Goal: Information Seeking & Learning: Understand process/instructions

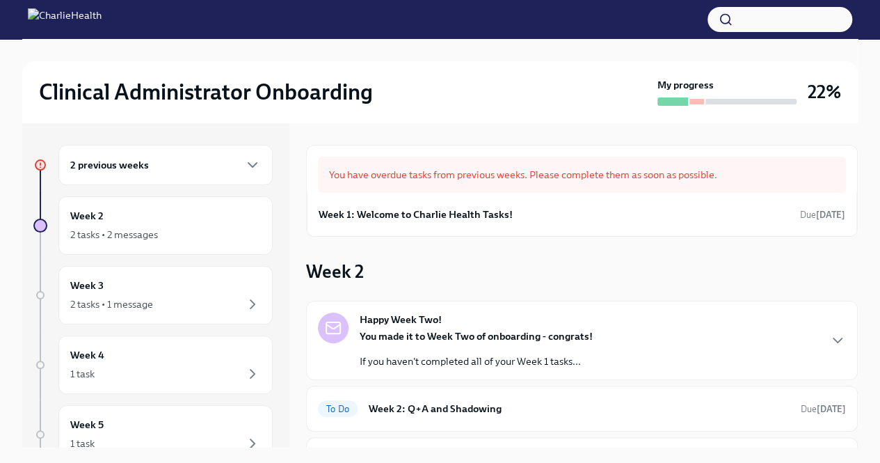
click at [172, 162] on div "2 previous weeks" at bounding box center [165, 164] width 191 height 17
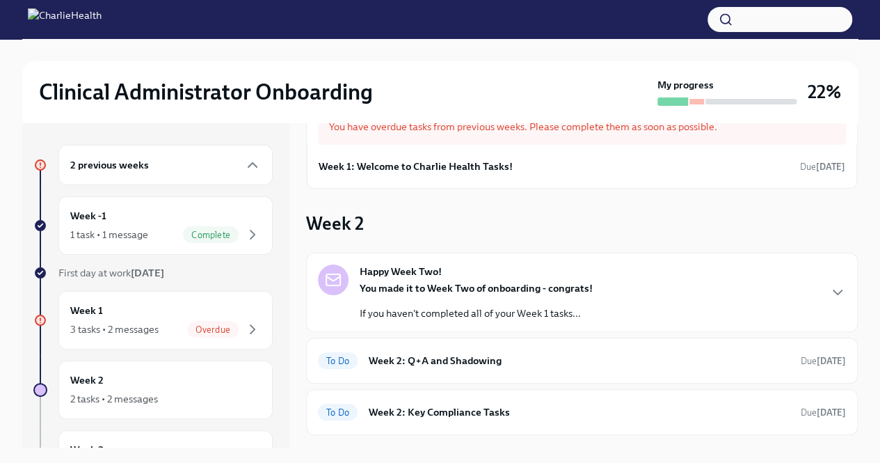
scroll to position [70, 0]
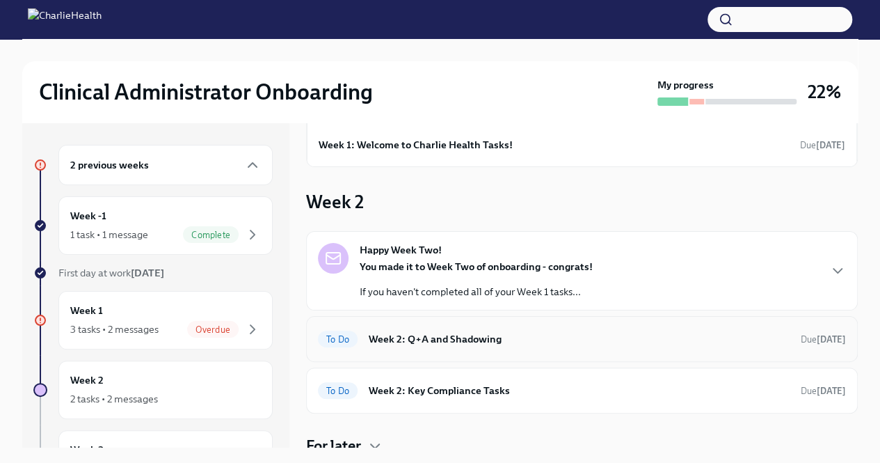
click at [637, 332] on h6 "Week 2: Q+A and Shadowing" at bounding box center [579, 338] width 421 height 15
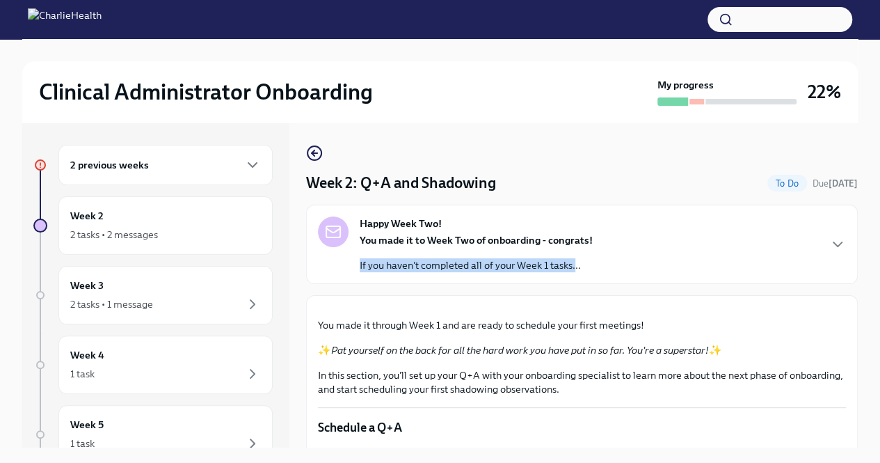
drag, startPoint x: 355, startPoint y: 259, endPoint x: 574, endPoint y: 260, distance: 219.8
click at [574, 260] on div "Happy Week Two! You made it to Week Two of onboarding - congrats! If you haven'…" at bounding box center [455, 244] width 275 height 56
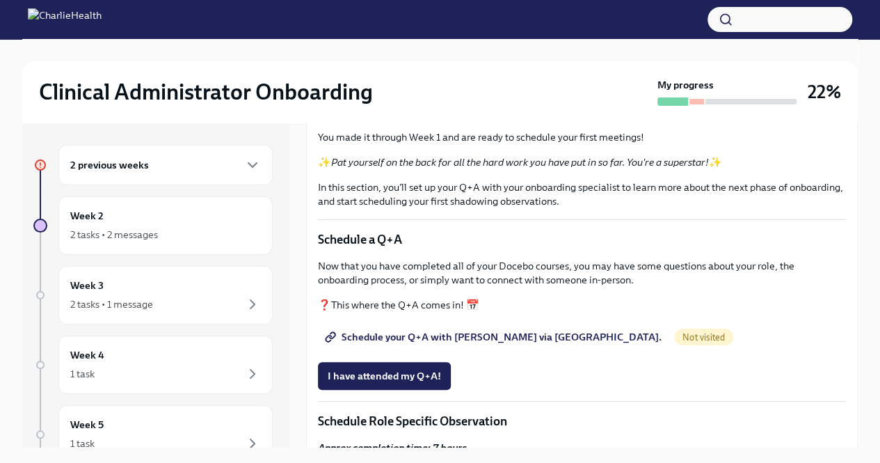
scroll to position [487, 0]
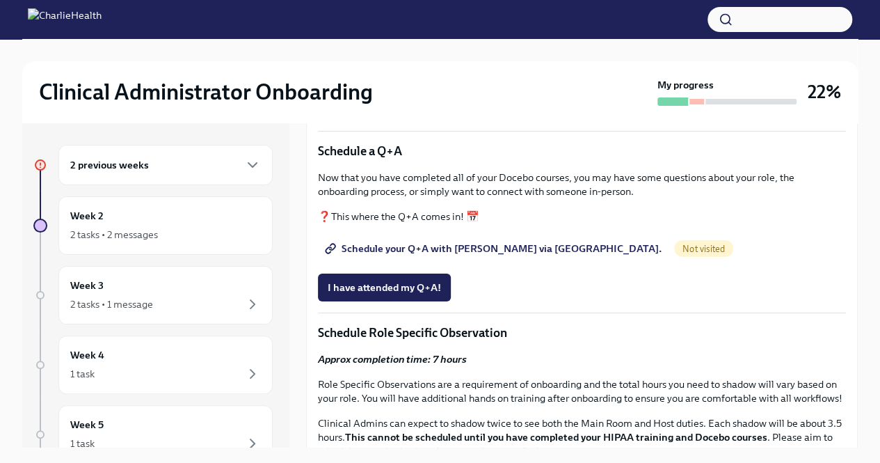
drag, startPoint x: 359, startPoint y: 220, endPoint x: 460, endPoint y: 239, distance: 102.6
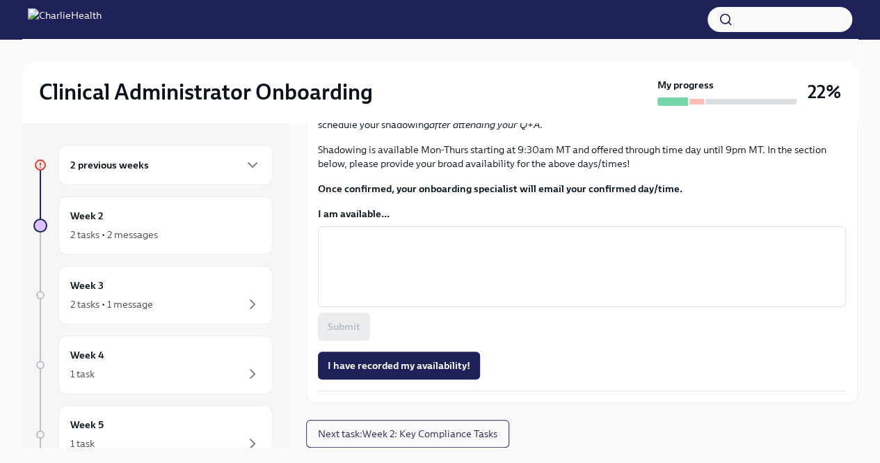
scroll to position [1043, 0]
click at [102, 226] on div "2 tasks • 2 messages" at bounding box center [165, 234] width 191 height 17
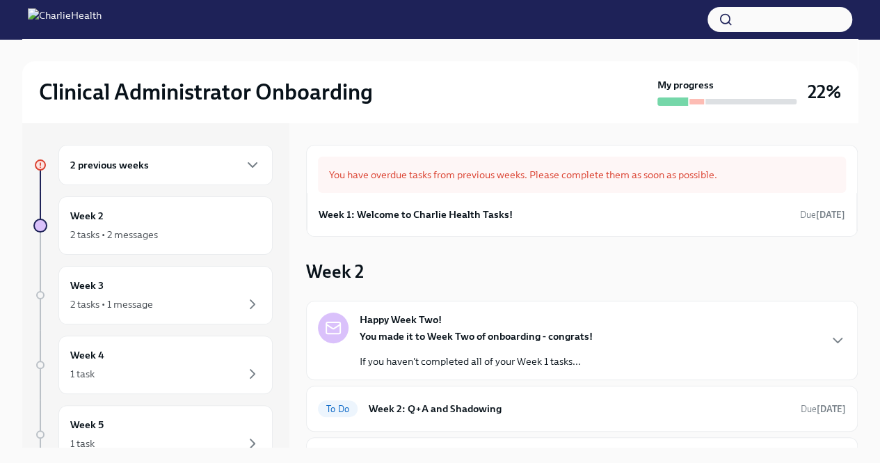
click at [605, 170] on div "You have overdue tasks from previous weeks. Please complete them as soon as pos…" at bounding box center [582, 174] width 528 height 36
click at [168, 170] on div "2 previous weeks" at bounding box center [165, 164] width 191 height 17
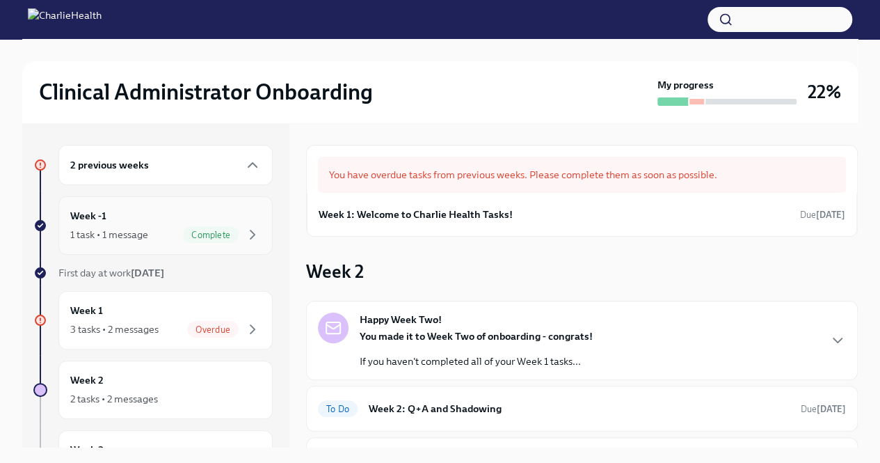
click at [108, 220] on div "Week -1 1 task • 1 message Complete" at bounding box center [165, 225] width 191 height 35
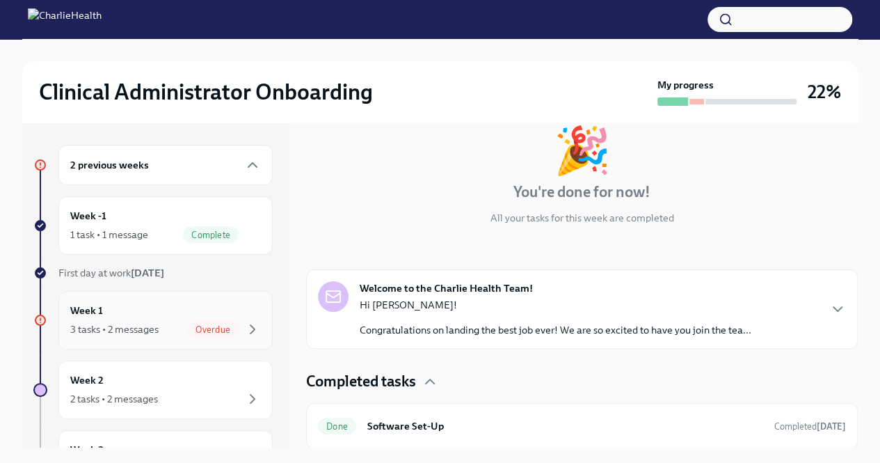
click at [102, 322] on div "3 tasks • 2 messages" at bounding box center [114, 329] width 88 height 14
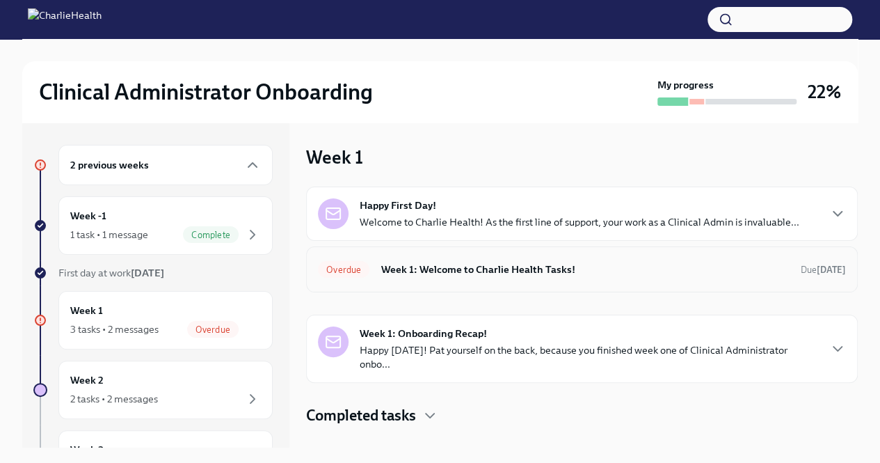
click at [520, 265] on h6 "Week 1: Welcome to Charlie Health Tasks!" at bounding box center [584, 269] width 409 height 15
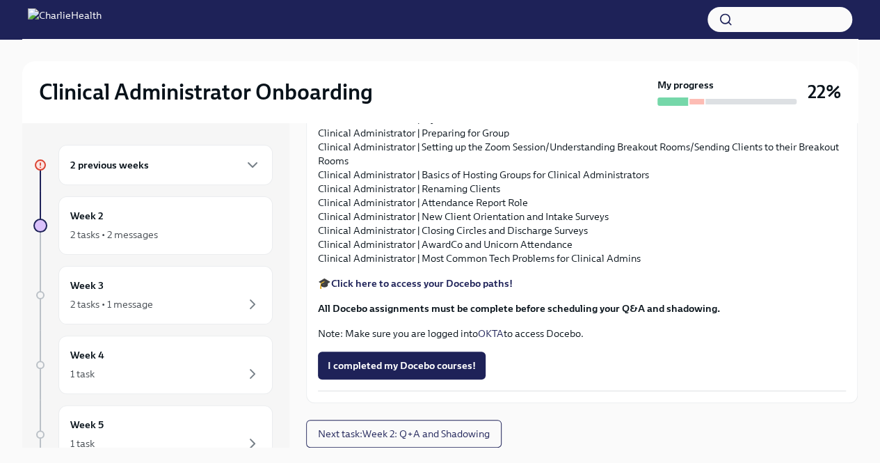
scroll to position [1678, 0]
click at [397, 359] on span "I completed my Docebo courses!" at bounding box center [402, 365] width 148 height 14
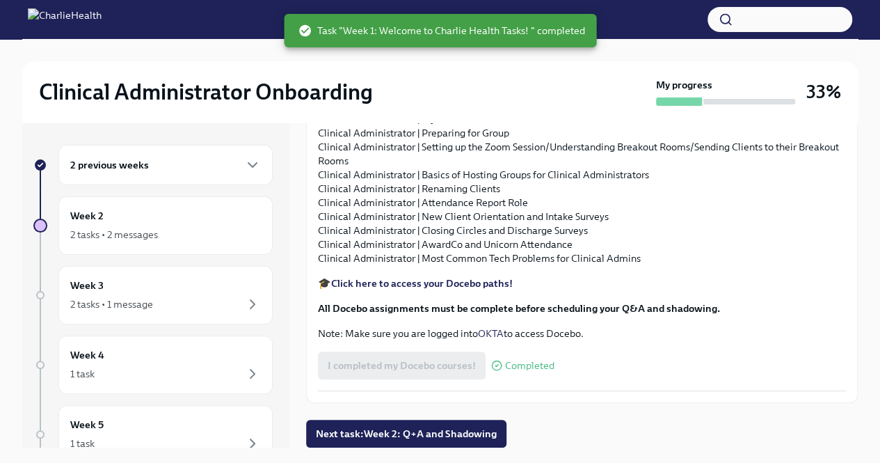
click at [459, 361] on div "I completed my Docebo courses! Completed" at bounding box center [436, 365] width 236 height 28
click at [477, 278] on strong "Click here to access your Docebo paths!" at bounding box center [422, 283] width 182 height 13
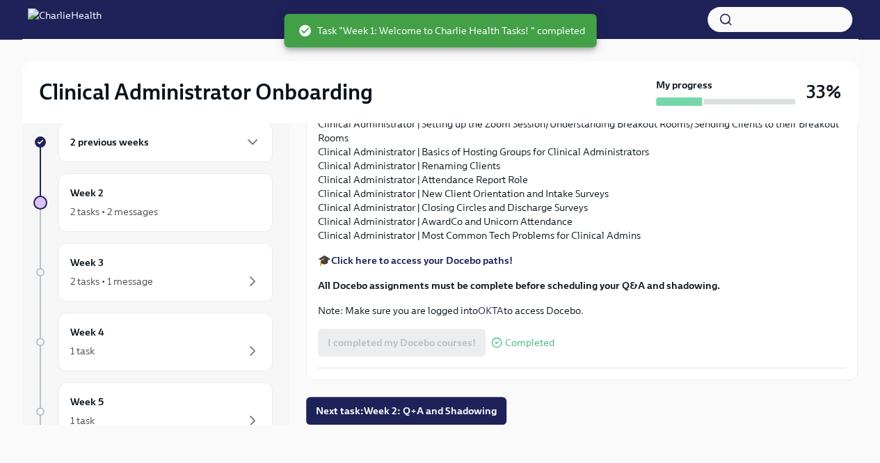
scroll to position [24, 0]
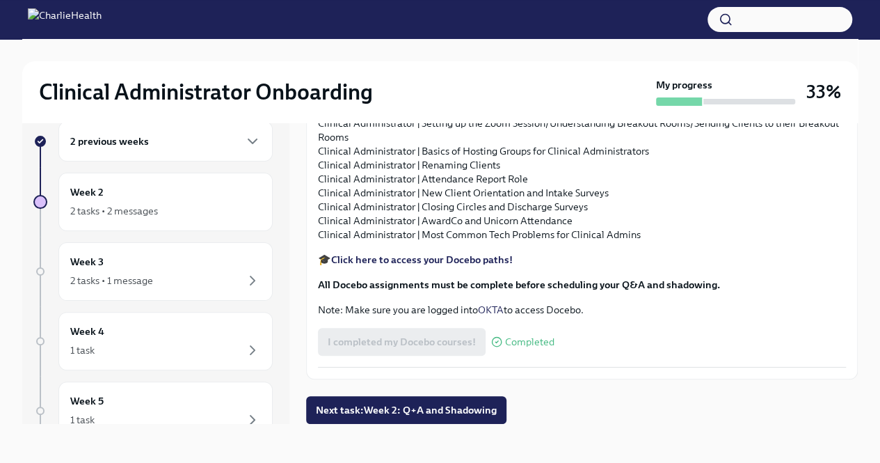
click at [548, 344] on span "Completed" at bounding box center [529, 342] width 49 height 10
click at [507, 341] on span "Completed" at bounding box center [529, 342] width 49 height 10
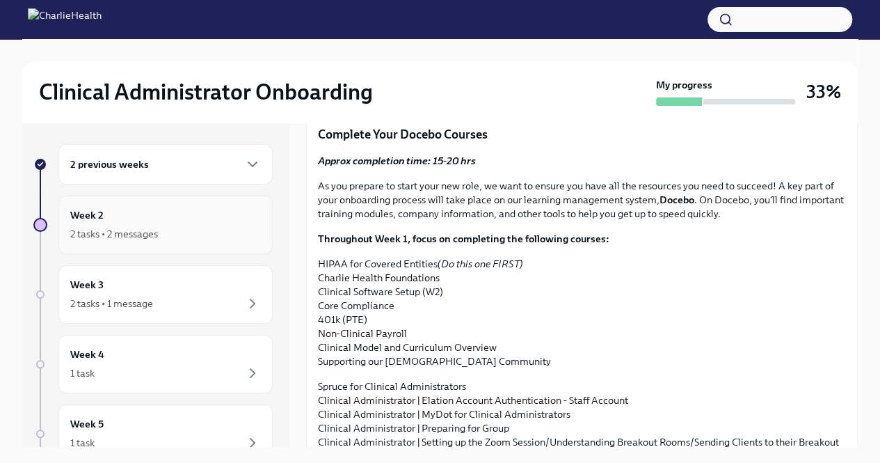
scroll to position [0, 0]
click at [182, 241] on div "2 tasks • 2 messages" at bounding box center [165, 234] width 191 height 17
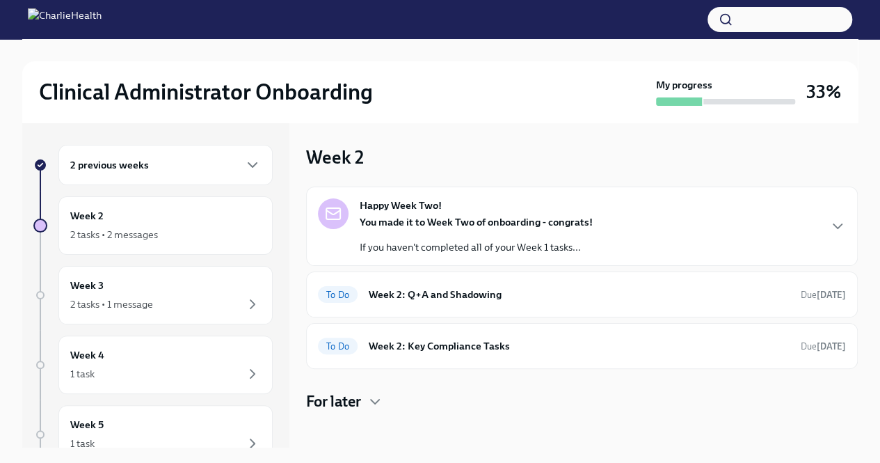
click at [634, 230] on div "Happy Week Two! You made it to Week Two of onboarding - congrats! If you haven'…" at bounding box center [582, 226] width 528 height 56
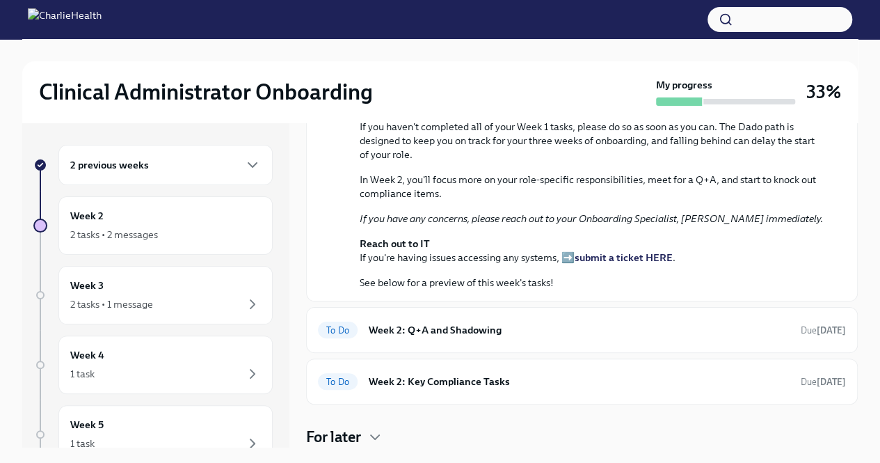
scroll to position [487, 0]
drag, startPoint x: 687, startPoint y: 244, endPoint x: 744, endPoint y: 243, distance: 57.0
click at [744, 225] on em "If you have any concerns, please reach out to your Onboarding Specialist, Keena…" at bounding box center [591, 218] width 463 height 13
copy em "Keenan Nessl"
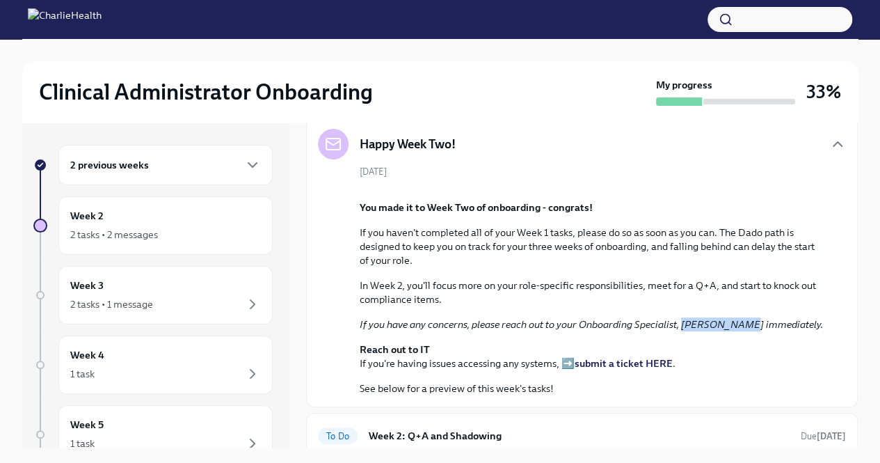
scroll to position [0, 0]
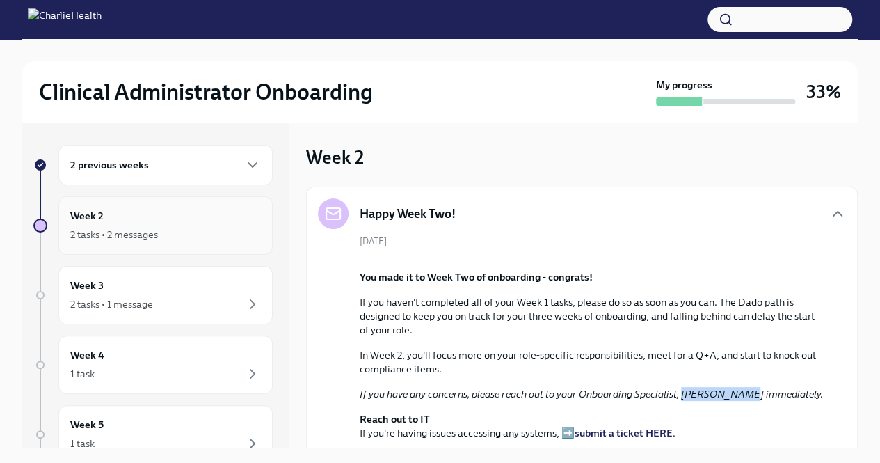
click at [170, 232] on div "2 tasks • 2 messages" at bounding box center [165, 234] width 191 height 17
click at [189, 172] on div "2 previous weeks" at bounding box center [165, 164] width 191 height 17
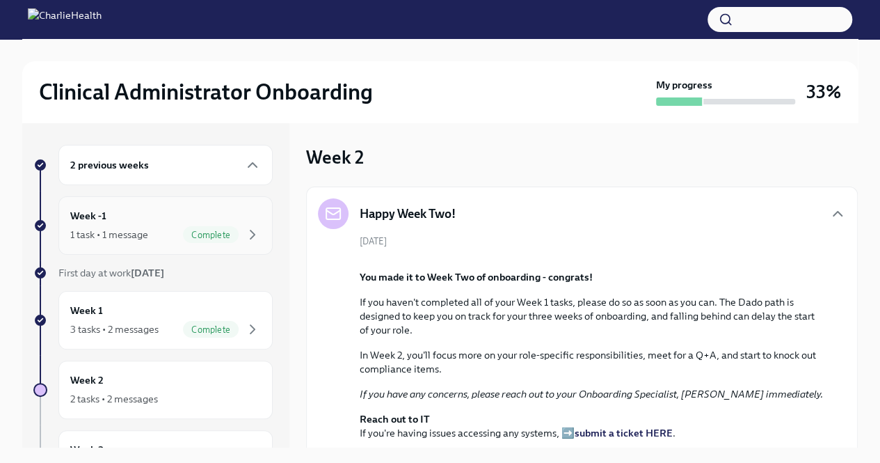
click at [171, 232] on div "1 task • 1 message Complete" at bounding box center [165, 234] width 191 height 17
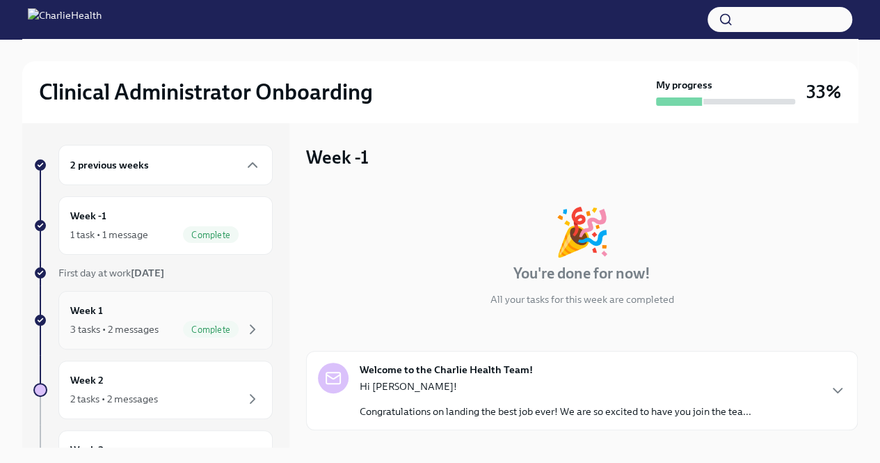
click at [145, 305] on div "Week 1 3 tasks • 2 messages Complete" at bounding box center [165, 320] width 191 height 35
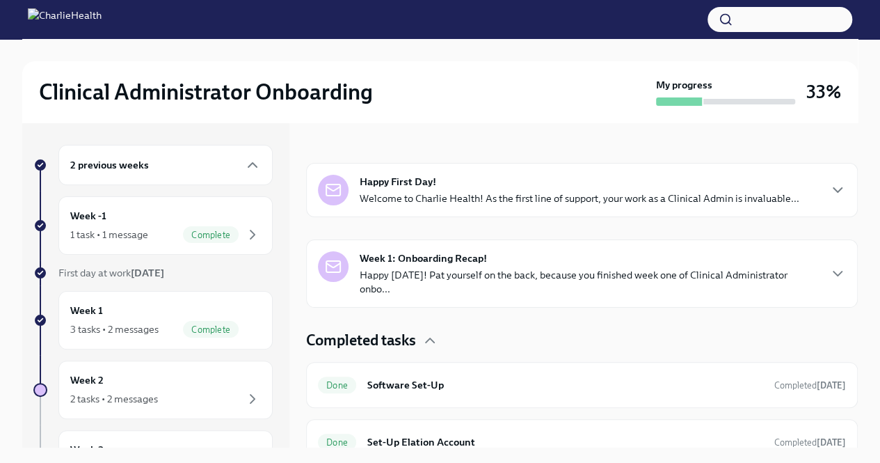
scroll to position [209, 0]
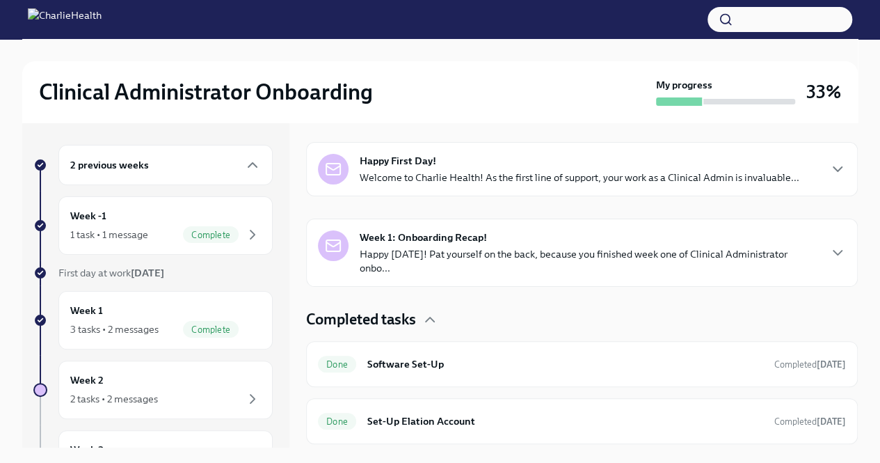
click at [577, 180] on p "Welcome to Charlie Health! As the first line of support, your work as a Clinica…" at bounding box center [580, 177] width 440 height 14
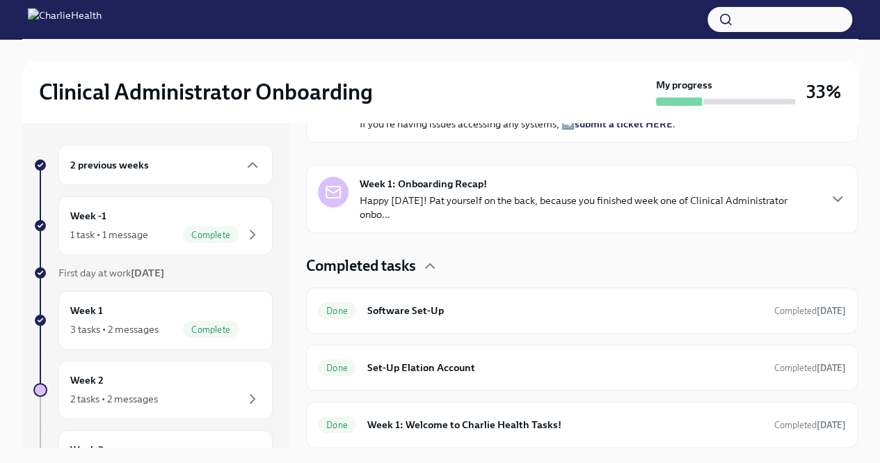
scroll to position [667, 0]
click at [430, 221] on p "Happy Friday! Pat yourself on the back, because you finished week one of Clinic…" at bounding box center [589, 207] width 458 height 28
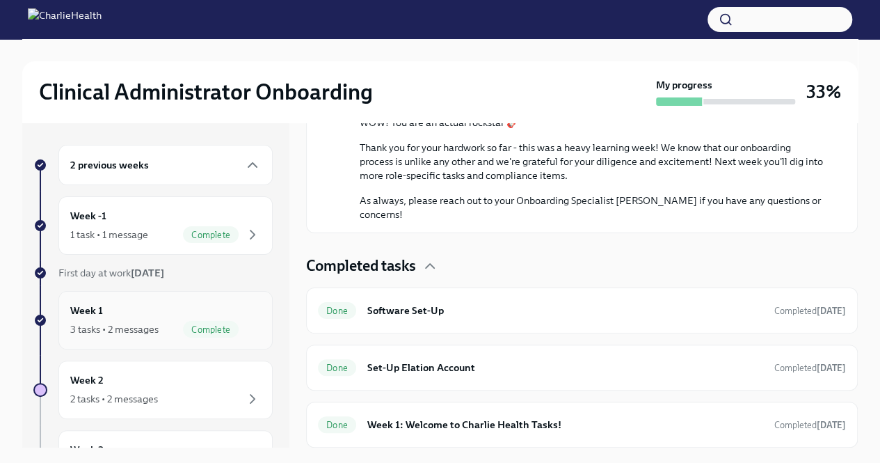
scroll to position [70, 0]
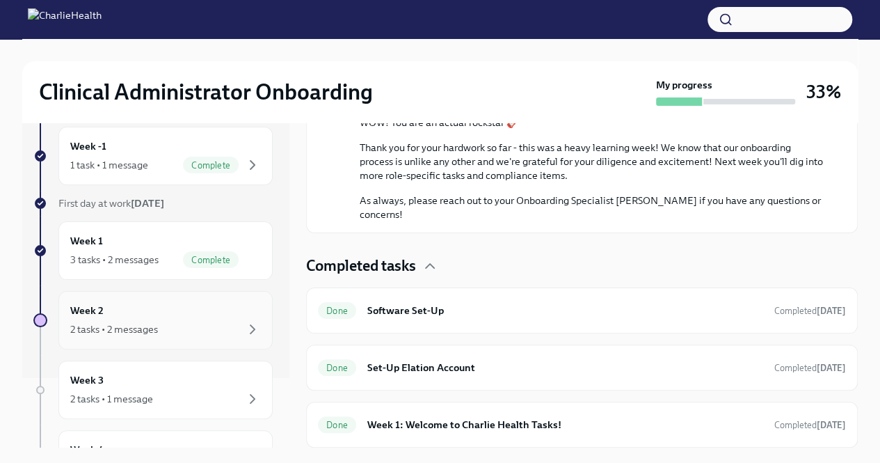
click at [191, 314] on div "Week 2 2 tasks • 2 messages" at bounding box center [165, 320] width 191 height 35
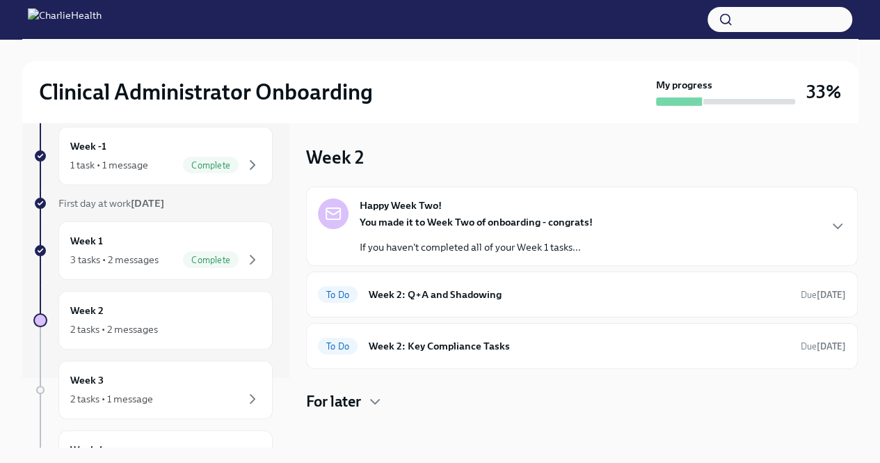
click at [501, 251] on p "If you haven't completed all of your Week 1 tasks..." at bounding box center [476, 247] width 233 height 14
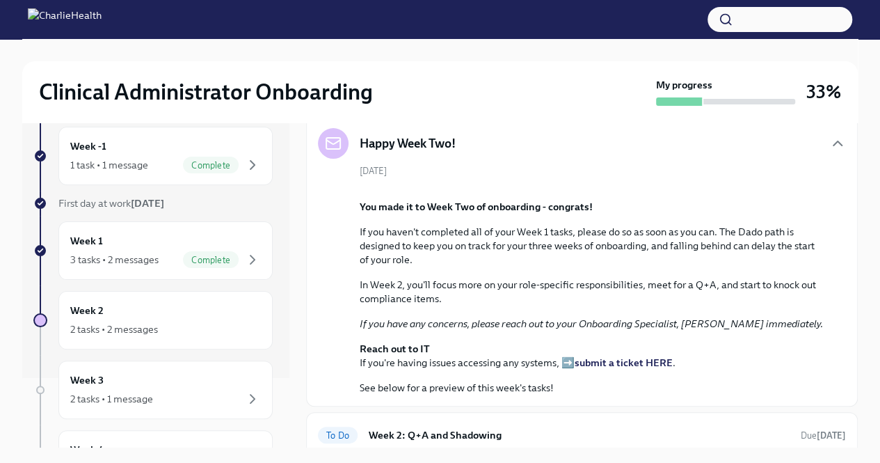
scroll to position [278, 0]
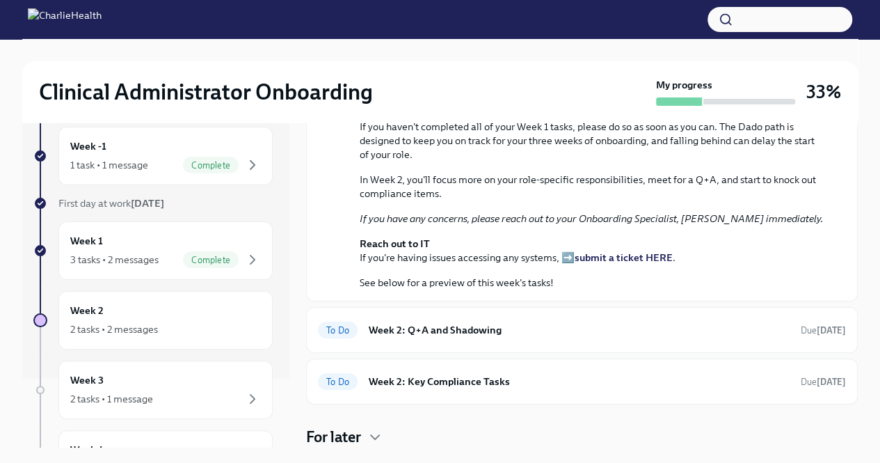
click at [538, 161] on p "If you haven't completed all of your Week 1 tasks, please do so as soon as you …" at bounding box center [592, 141] width 464 height 42
